Goal: Obtain resource: Download file/media

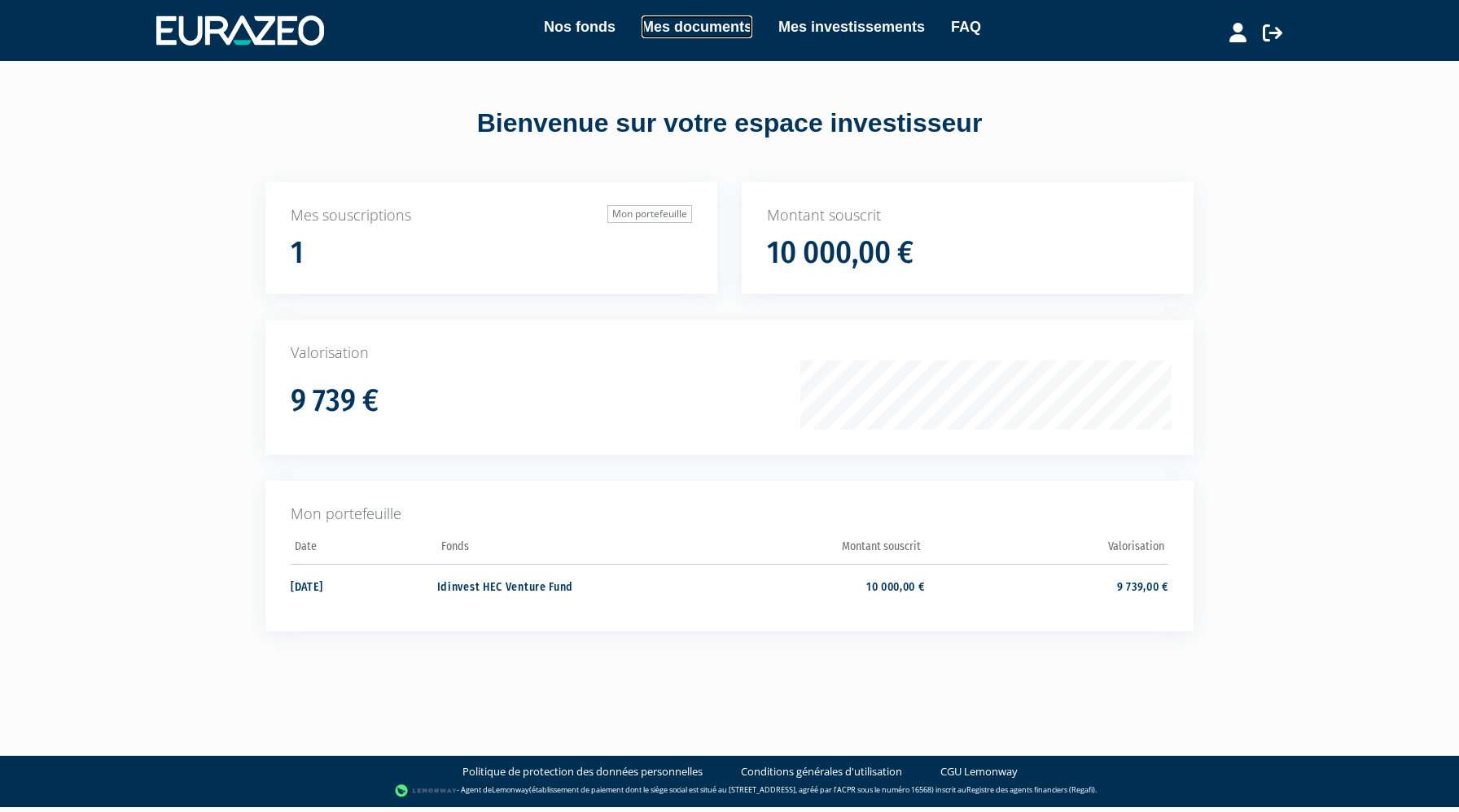
click at [699, 37] on link "Mes documents" at bounding box center [696, 27] width 110 height 23
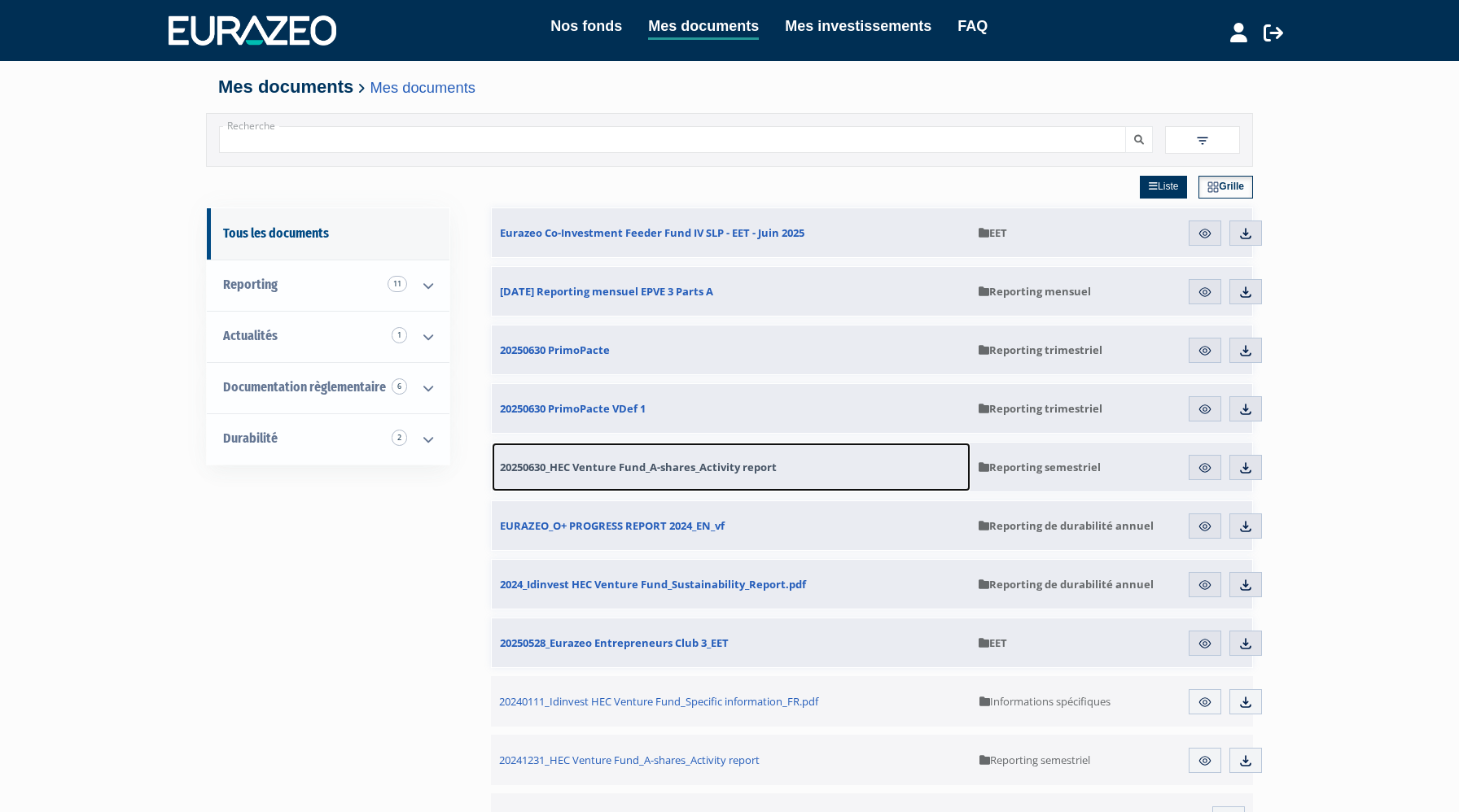
click at [623, 471] on span "20250630_HEC Venture Fund_A-shares_Activity report" at bounding box center [639, 468] width 277 height 15
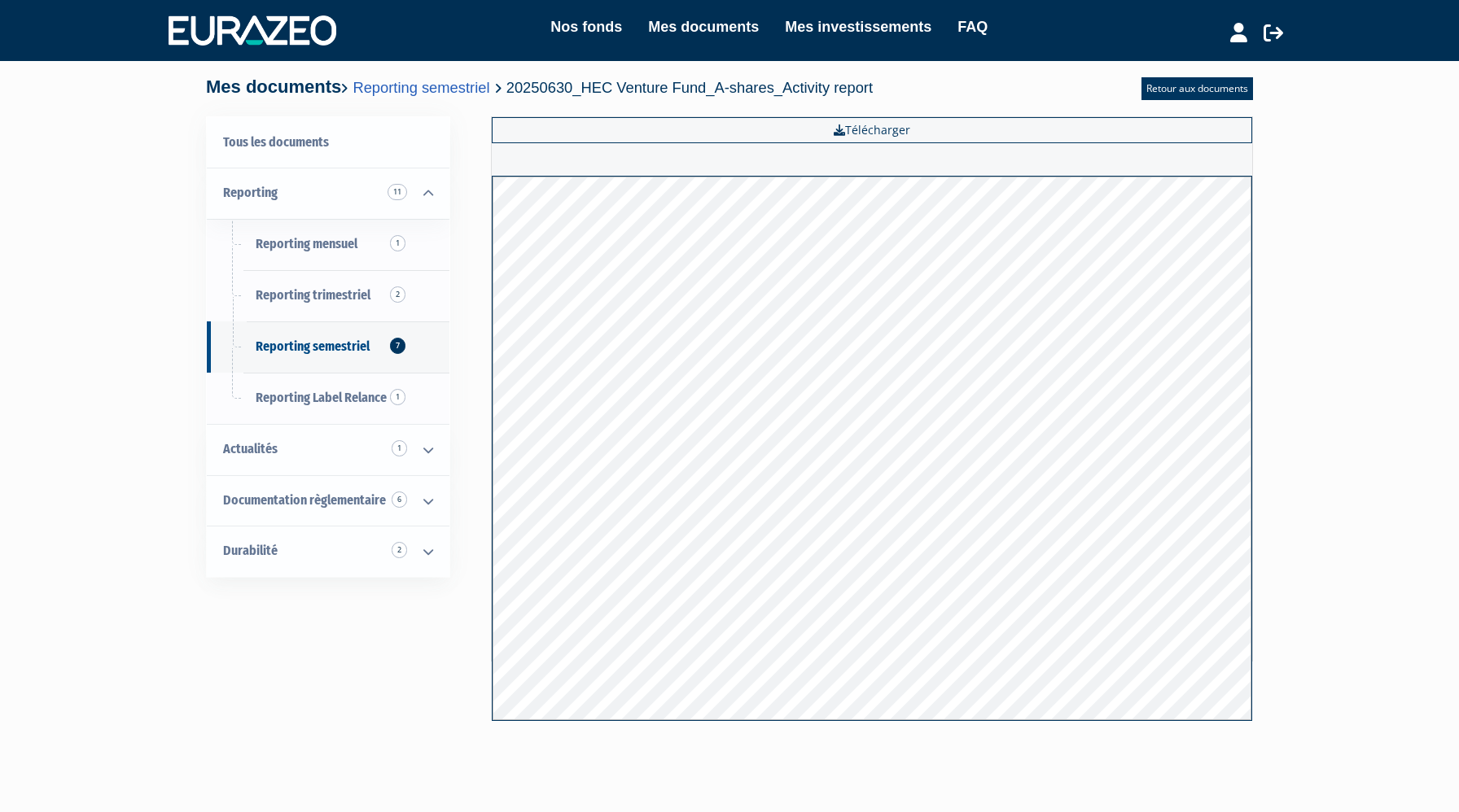
scroll to position [70, 0]
